Goal: Information Seeking & Learning: Learn about a topic

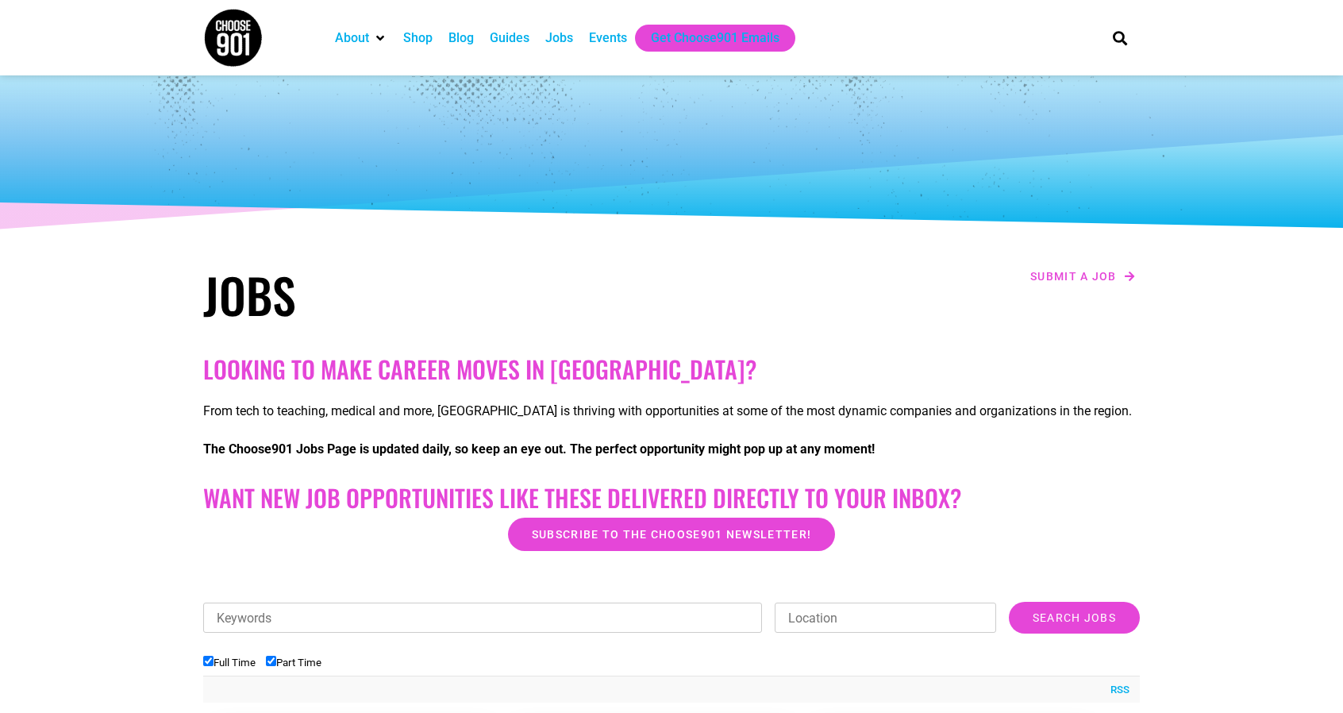
click at [273, 660] on input "Part Time" at bounding box center [271, 661] width 10 height 10
checkbox input "false"
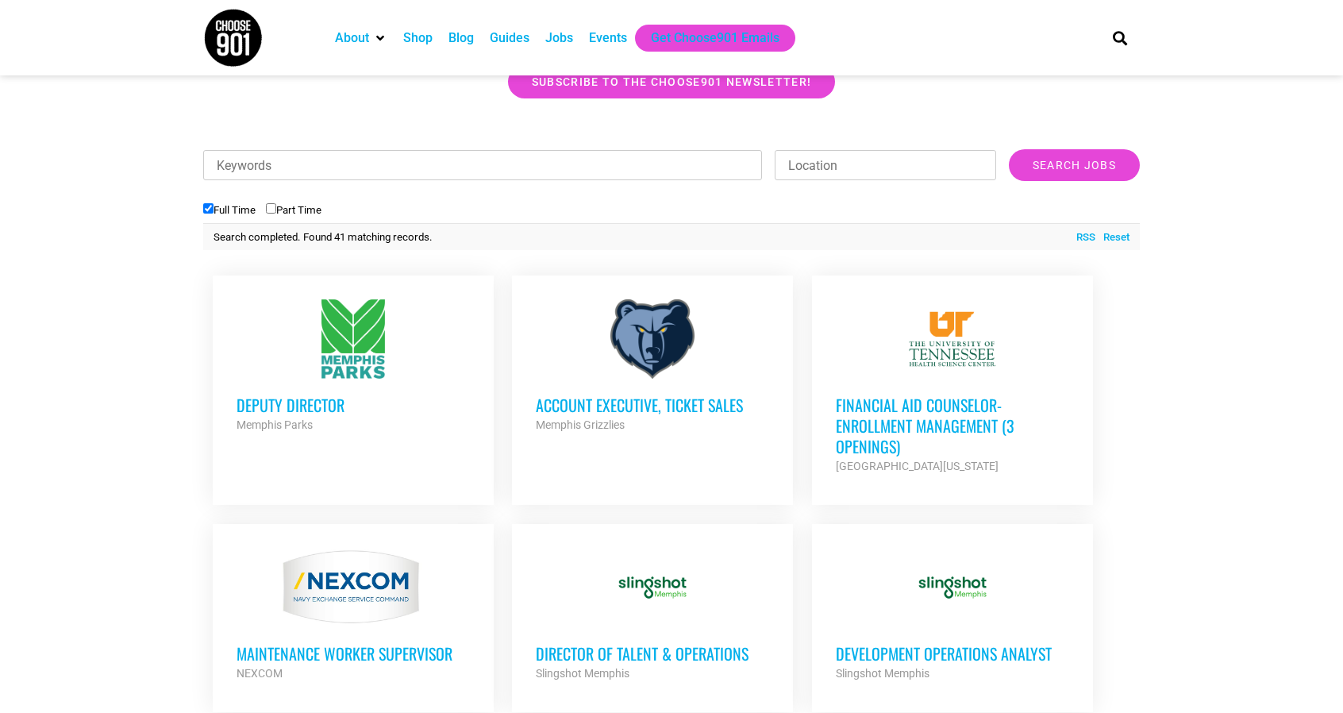
scroll to position [483, 0]
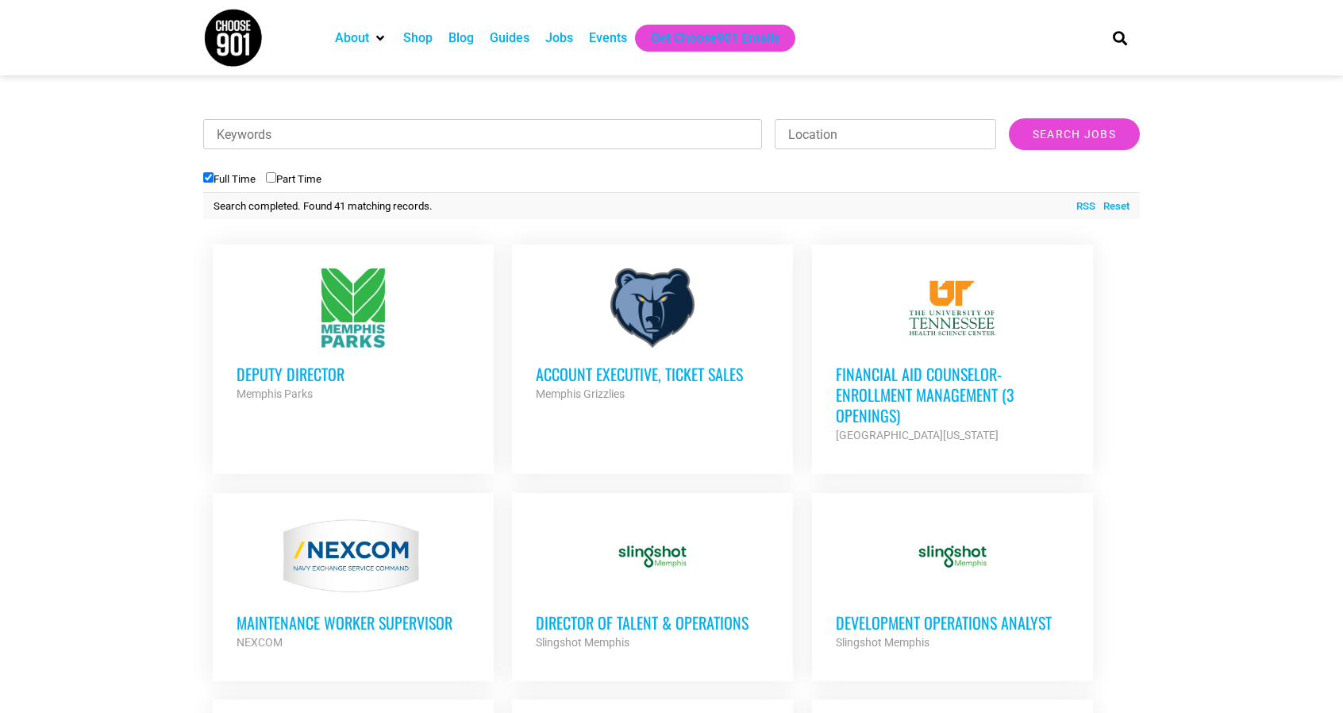
click at [346, 318] on div at bounding box center [353, 307] width 233 height 79
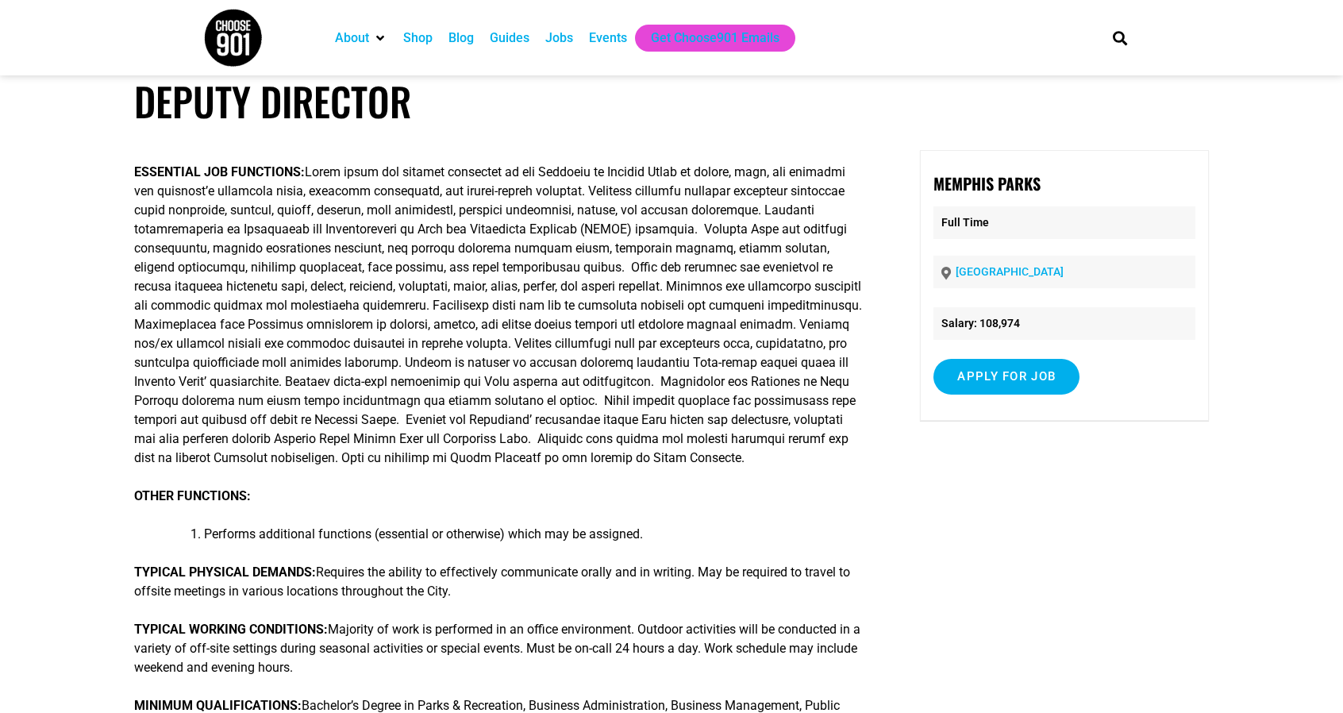
scroll to position [22, 0]
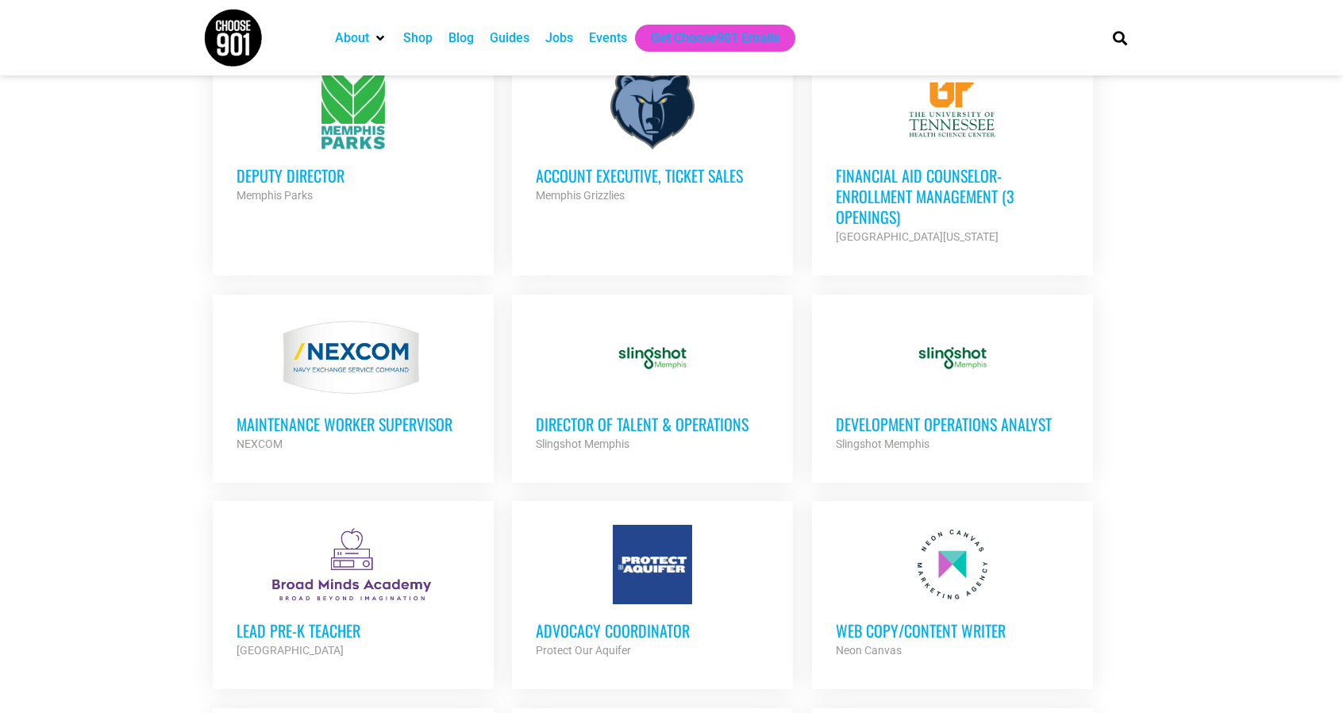
scroll to position [778, 0]
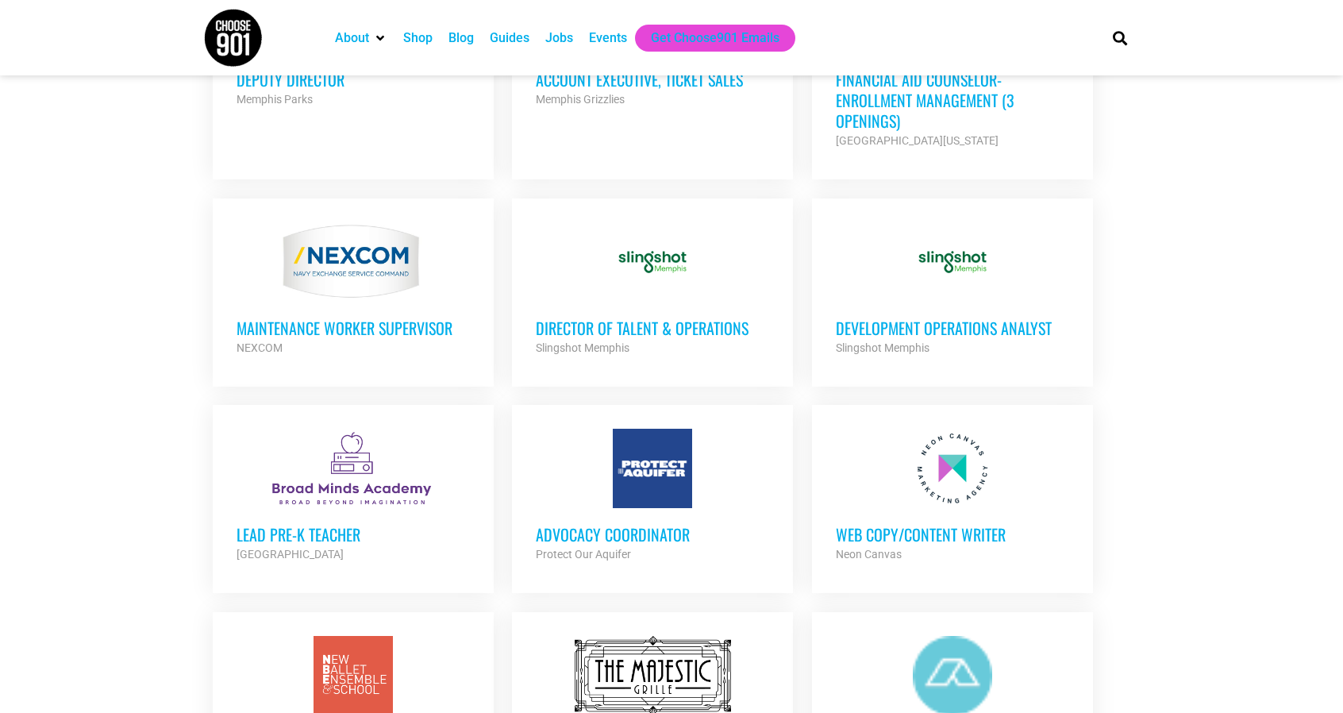
click at [1113, 372] on ul "Deputy Director Memphis Parks Partner Org Full Time Account Executive, Ticket S…" at bounding box center [671, 726] width 937 height 1572
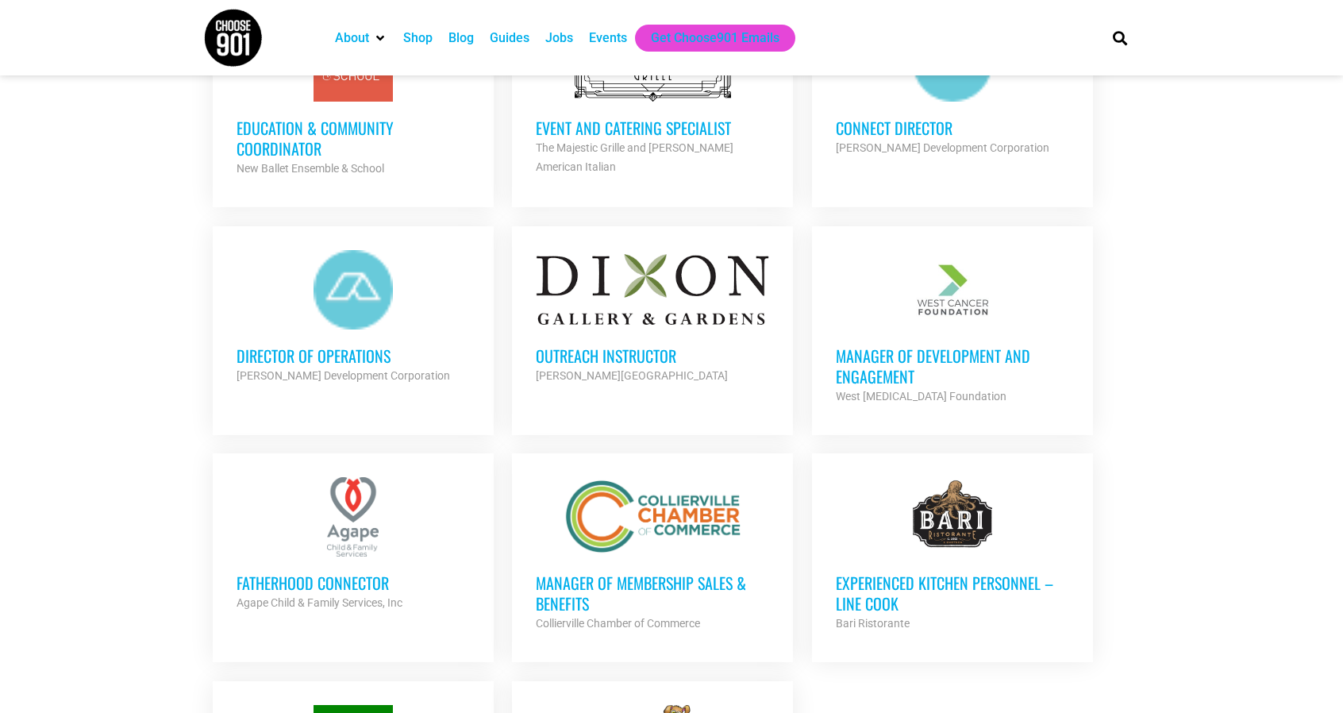
scroll to position [1413, 0]
